Goal: Information Seeking & Learning: Learn about a topic

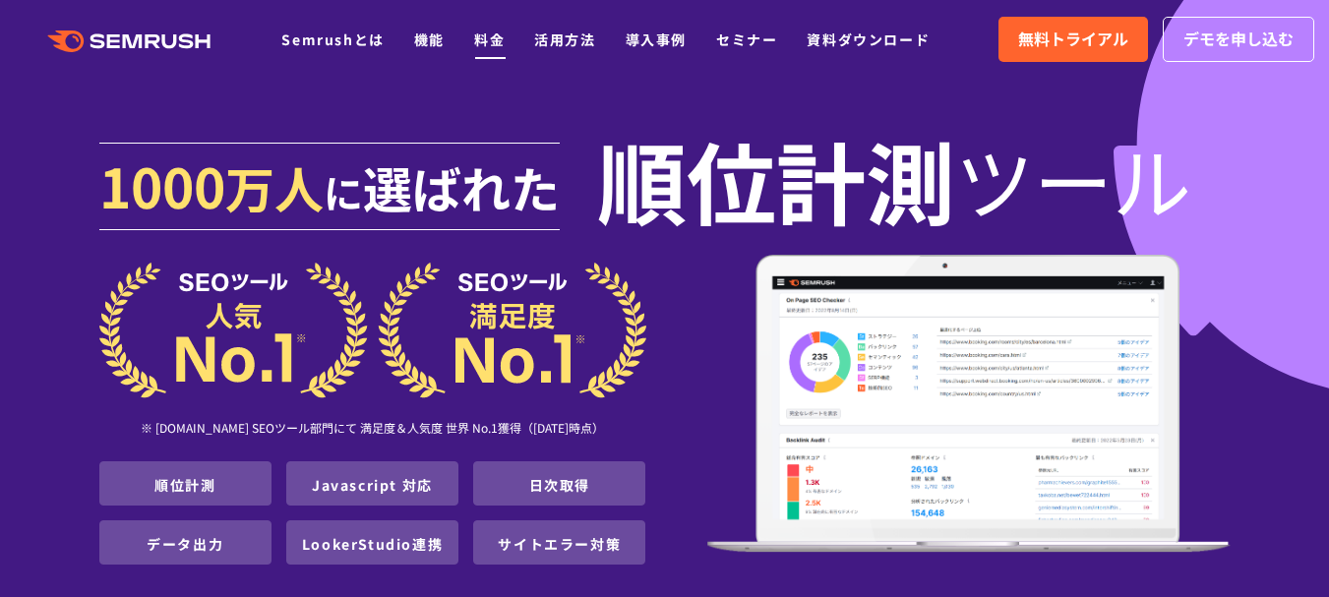
click at [496, 39] on link "料金" at bounding box center [489, 40] width 30 height 20
